Goal: Task Accomplishment & Management: Manage account settings

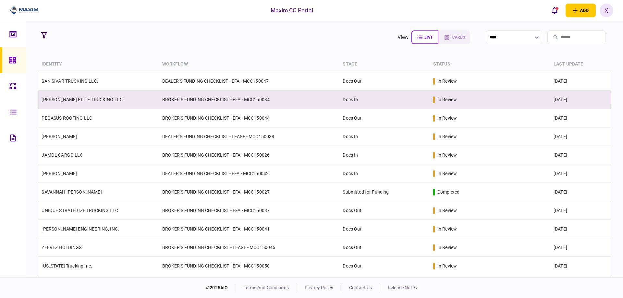
click at [87, 97] on link "[PERSON_NAME] ELITE TRUCKING LLC" at bounding box center [82, 99] width 81 height 5
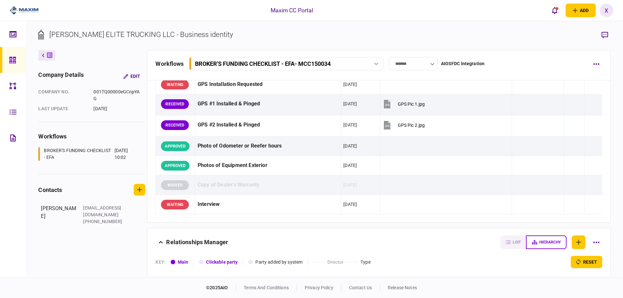
scroll to position [499, 0]
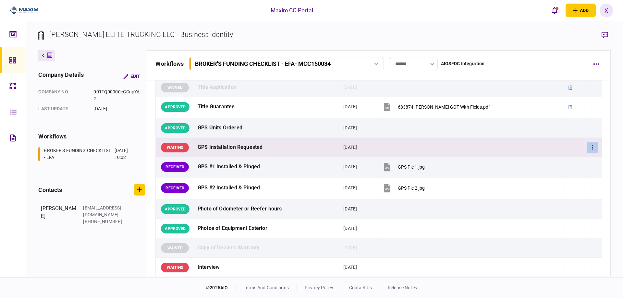
click at [592, 148] on button "button" at bounding box center [593, 148] width 12 height 12
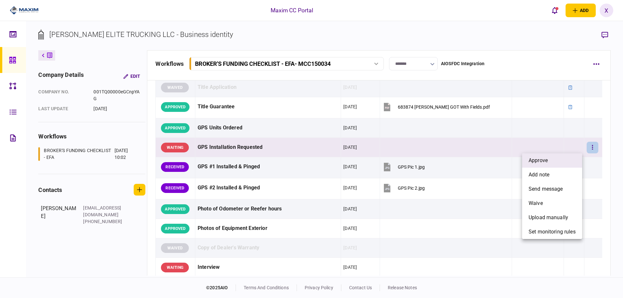
click at [549, 158] on li "approve" at bounding box center [552, 161] width 60 height 14
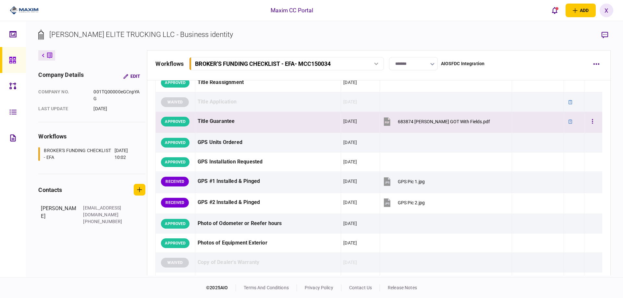
scroll to position [487, 0]
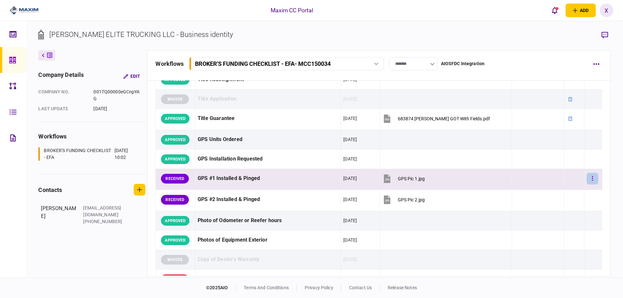
click at [590, 179] on button "button" at bounding box center [593, 179] width 12 height 12
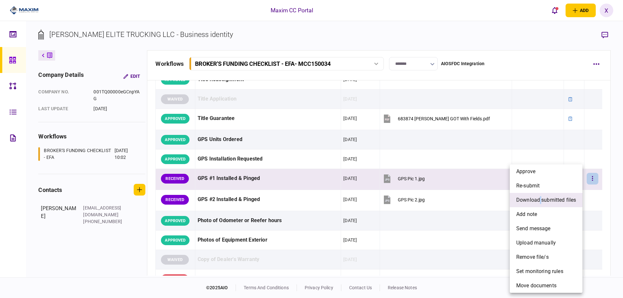
click at [540, 202] on span "download submitted files" at bounding box center [546, 200] width 60 height 8
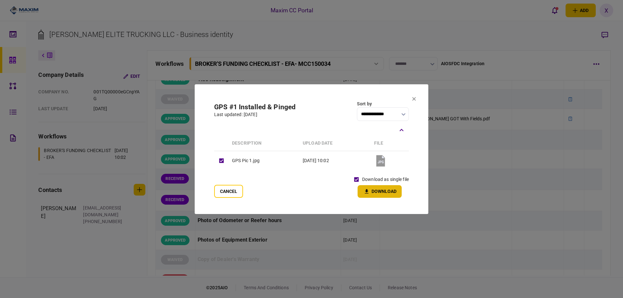
click at [374, 191] on button "Download" at bounding box center [380, 191] width 44 height 13
click at [415, 97] on icon at bounding box center [414, 99] width 4 height 4
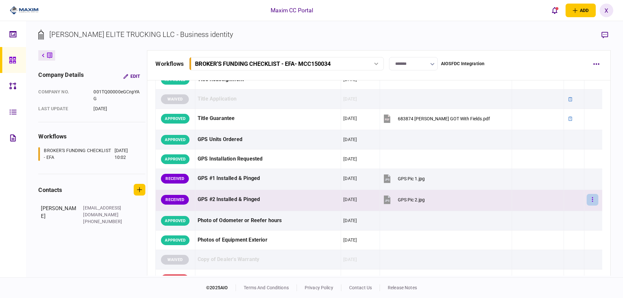
click at [590, 201] on button "button" at bounding box center [593, 200] width 12 height 12
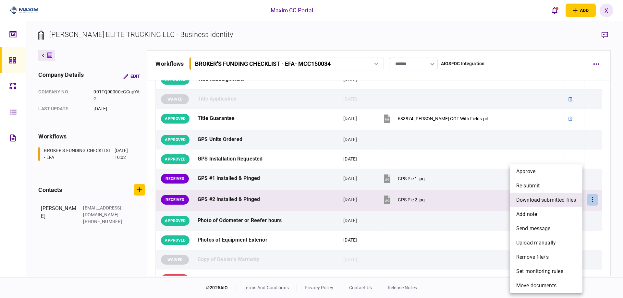
click at [558, 198] on span "download submitted files" at bounding box center [546, 200] width 60 height 8
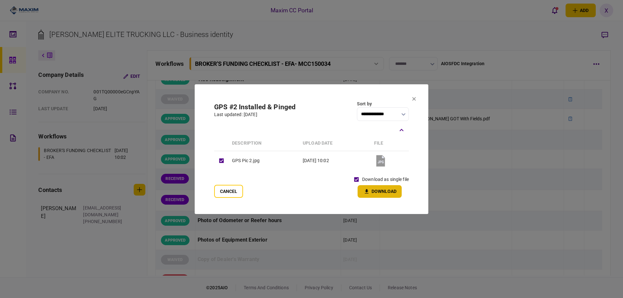
click at [367, 189] on icon "button" at bounding box center [367, 192] width 8 height 6
click at [413, 97] on icon at bounding box center [415, 99] width 4 height 4
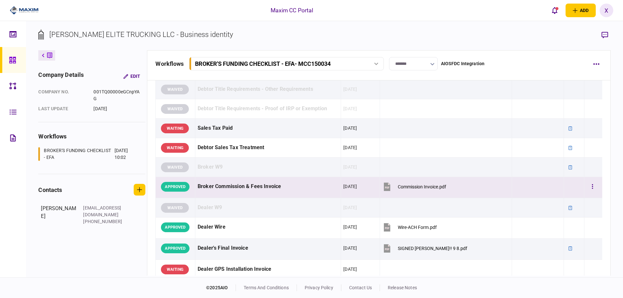
scroll to position [260, 0]
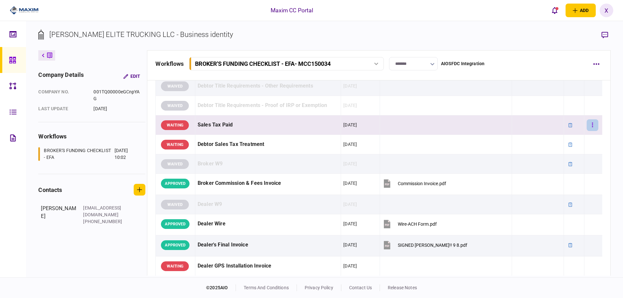
click at [592, 127] on icon "button" at bounding box center [592, 125] width 1 height 5
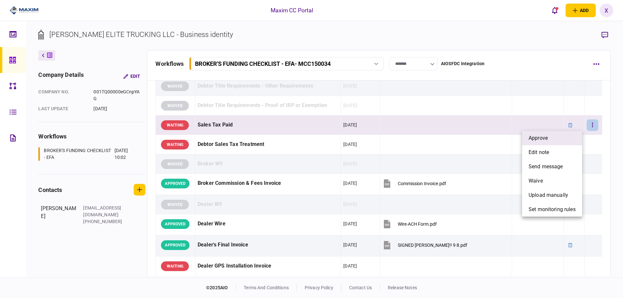
click at [571, 138] on li "approve" at bounding box center [552, 138] width 60 height 14
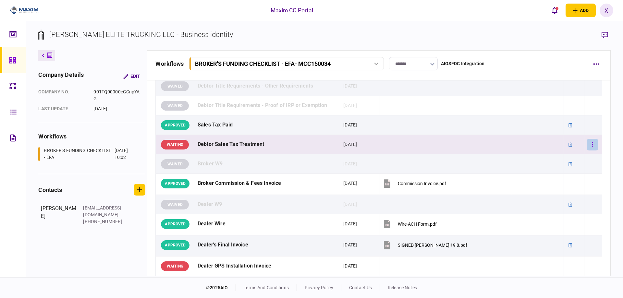
click at [588, 140] on button "button" at bounding box center [593, 145] width 12 height 12
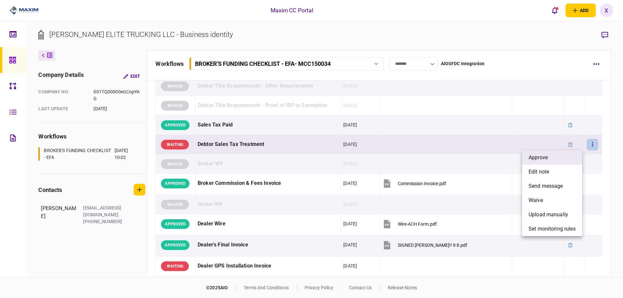
click at [553, 155] on li "approve" at bounding box center [552, 158] width 60 height 14
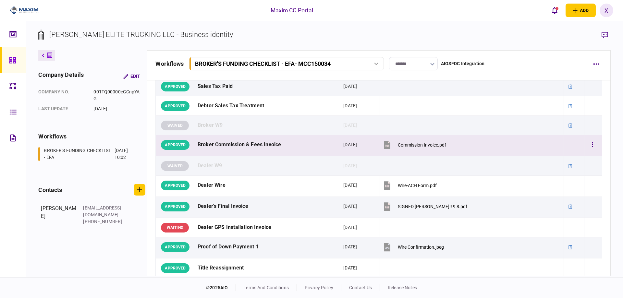
scroll to position [357, 0]
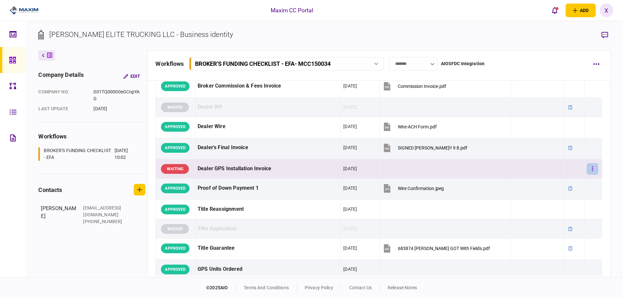
click at [591, 166] on button "button" at bounding box center [593, 169] width 12 height 12
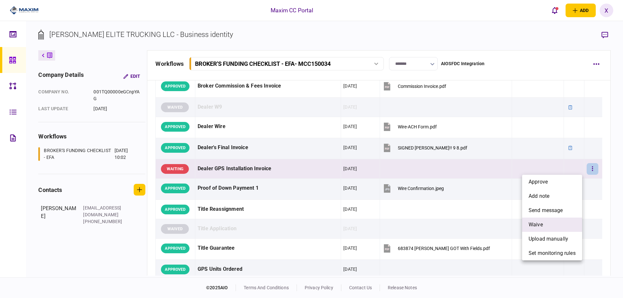
click at [552, 220] on li "waive" at bounding box center [552, 225] width 60 height 14
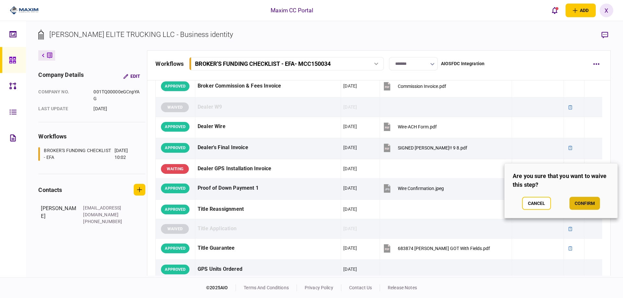
click at [590, 201] on button "confirm" at bounding box center [585, 203] width 31 height 13
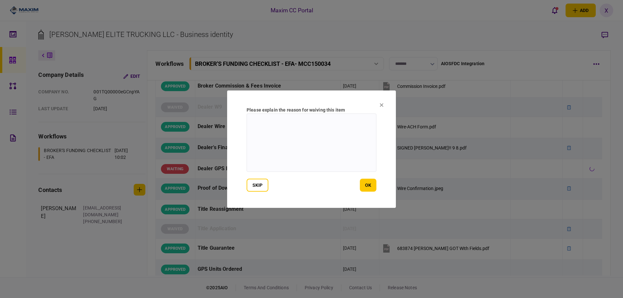
click at [318, 154] on textarea at bounding box center [312, 143] width 130 height 58
type textarea "**********"
click at [375, 185] on button "ok" at bounding box center [368, 185] width 17 height 13
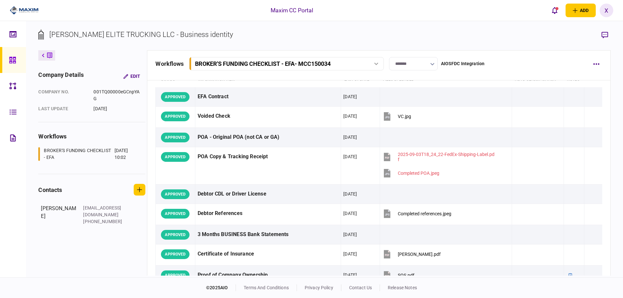
scroll to position [0, 0]
